Goal: Find contact information: Find contact information

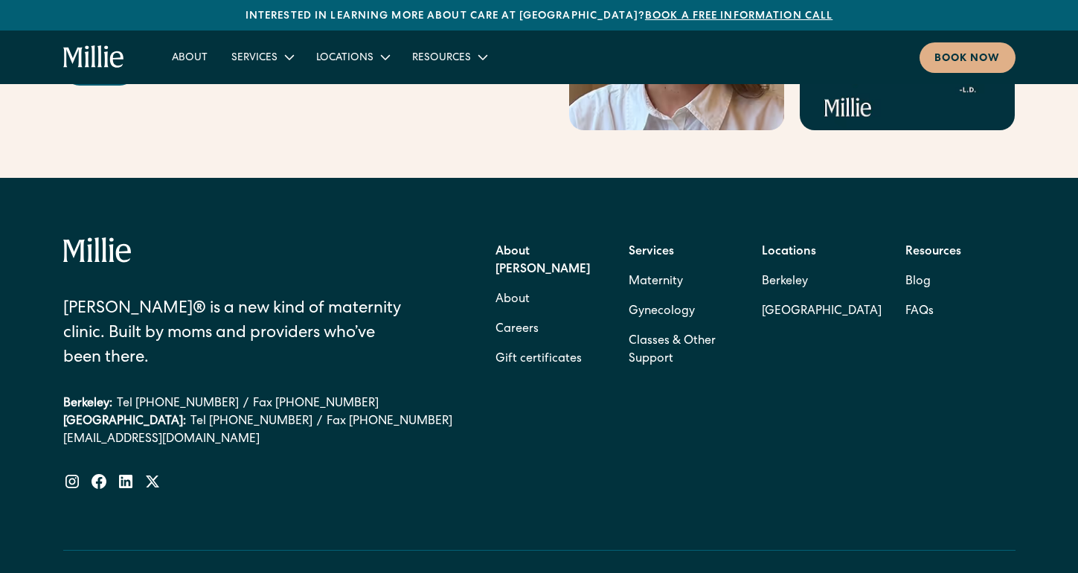
scroll to position [6070, 0]
click at [673, 268] on link "Maternity" at bounding box center [656, 283] width 54 height 30
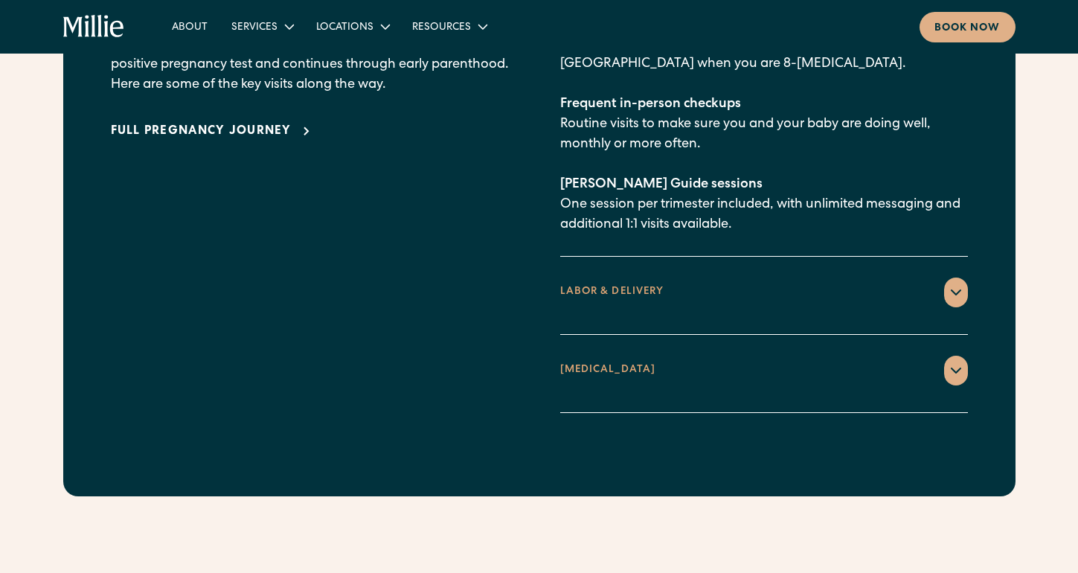
scroll to position [2331, 0]
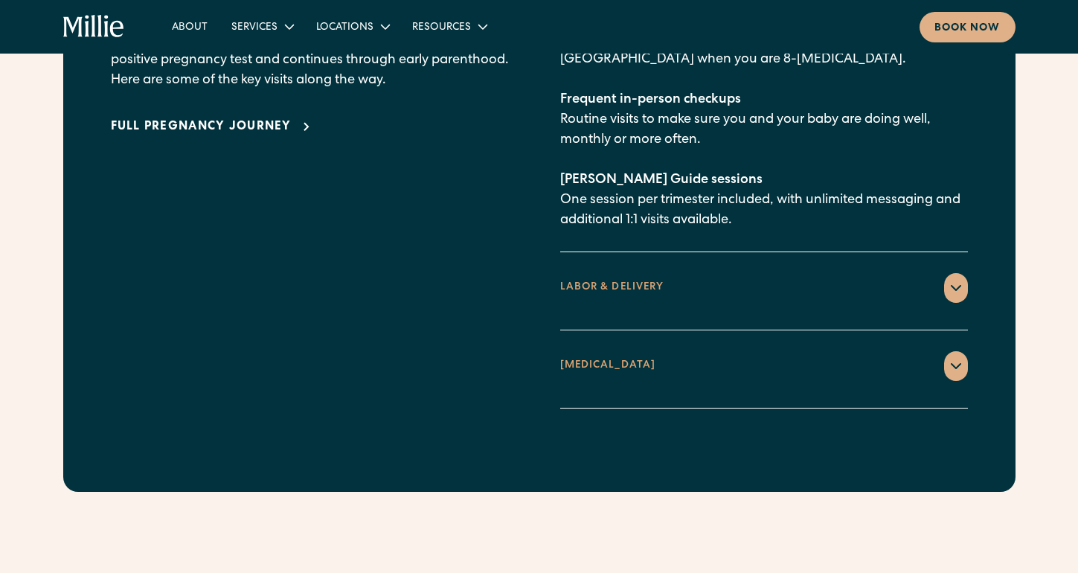
click at [685, 273] on div "LABOR & DELIVERY" at bounding box center [764, 288] width 408 height 30
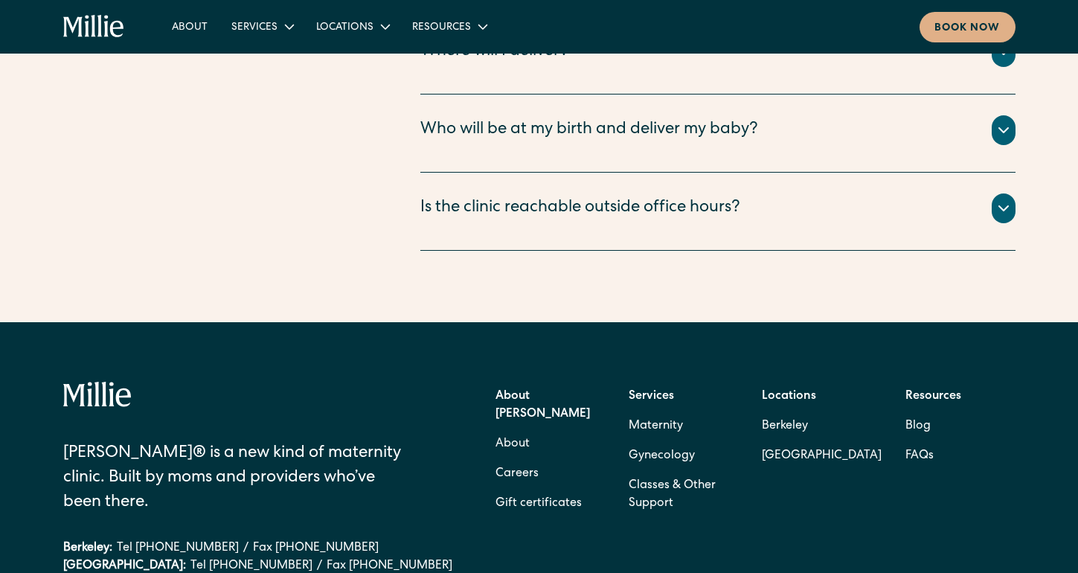
scroll to position [5399, 0]
click at [813, 441] on link "[GEOGRAPHIC_DATA]" at bounding box center [822, 456] width 120 height 30
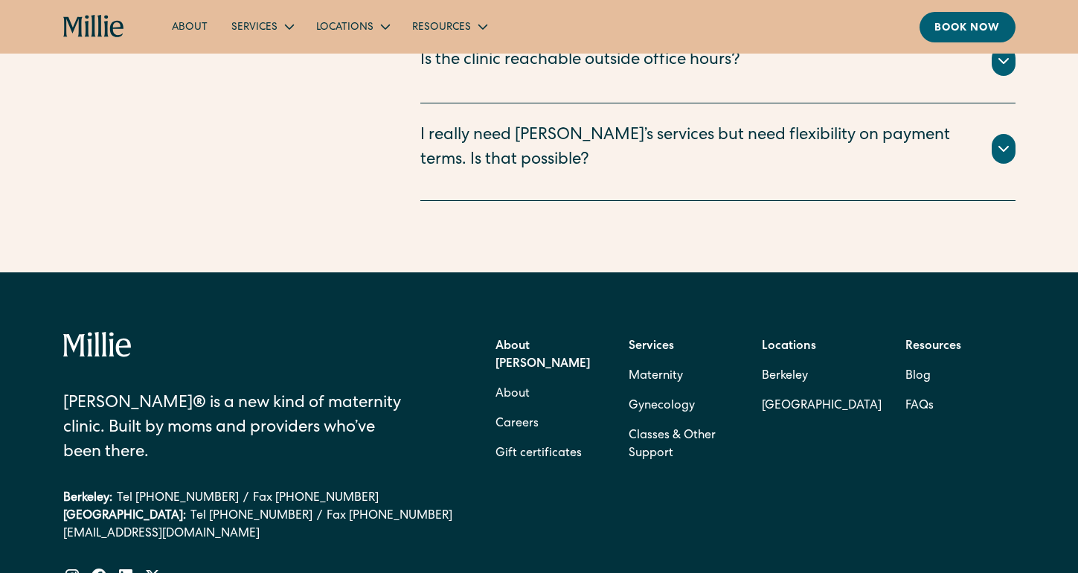
scroll to position [3679, 0]
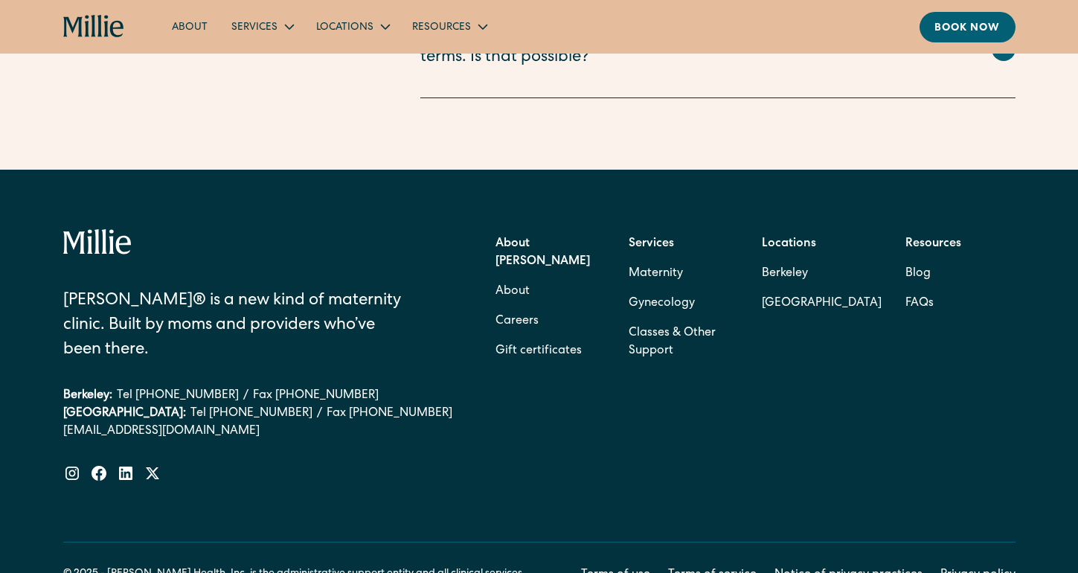
scroll to position [4304, 0]
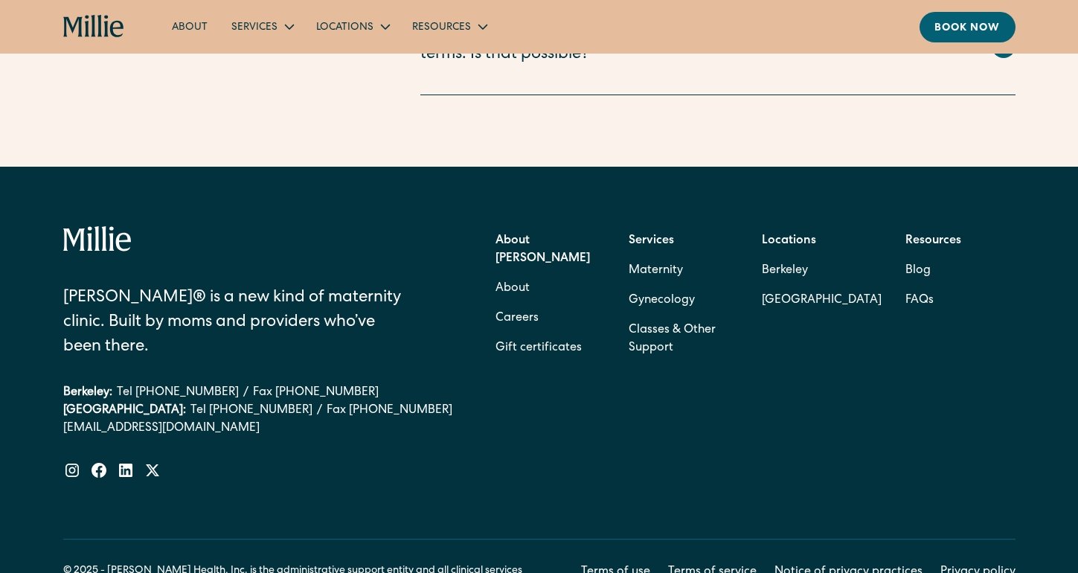
click at [163, 420] on link "[EMAIL_ADDRESS][DOMAIN_NAME]" at bounding box center [258, 429] width 390 height 18
drag, startPoint x: 103, startPoint y: 268, endPoint x: 51, endPoint y: 272, distance: 52.3
click at [51, 272] on div "[PERSON_NAME]® is a new kind of maternity clinic. Built by moms and providers w…" at bounding box center [539, 410] width 1078 height 487
copy div "[PERSON_NAME]"
